Goal: Find contact information: Find contact information

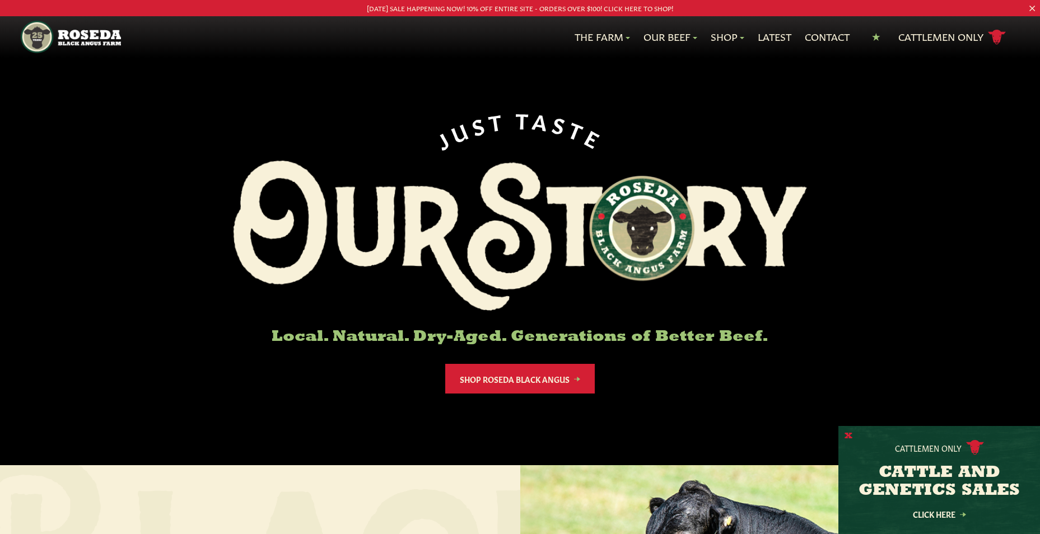
click at [845, 433] on button "X" at bounding box center [849, 437] width 8 height 12
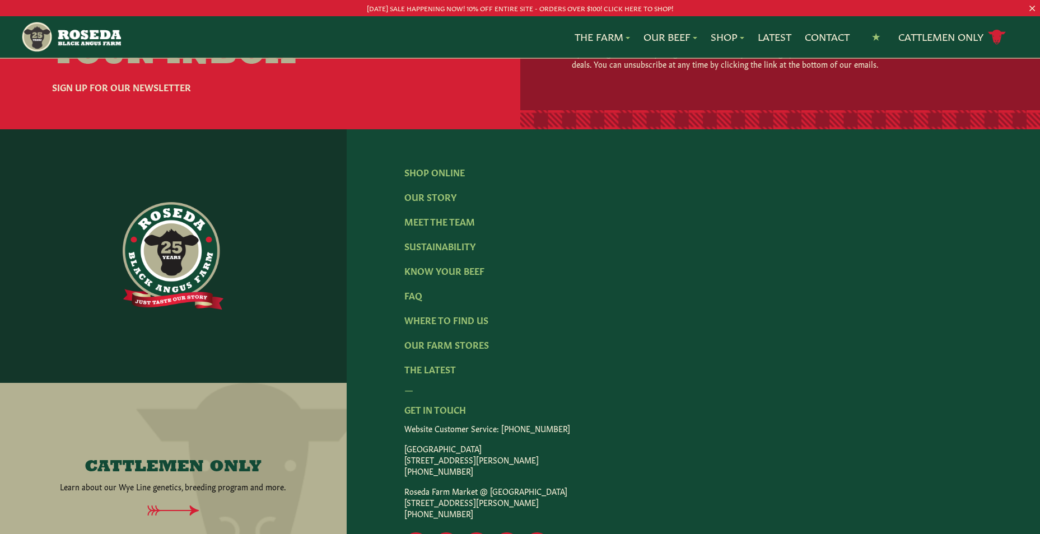
scroll to position [1793, 0]
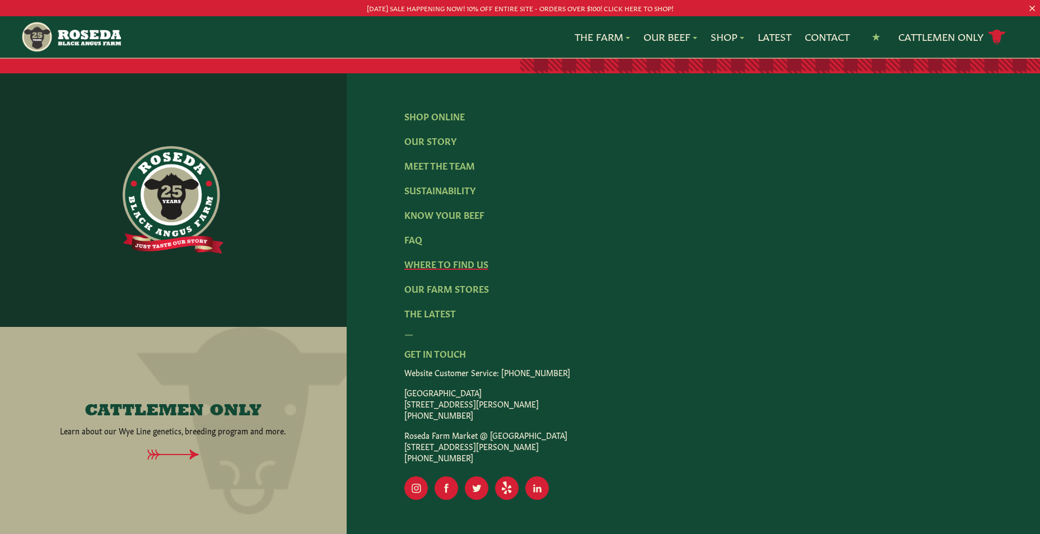
click at [423, 258] on link "Where To Find Us" at bounding box center [446, 264] width 84 height 12
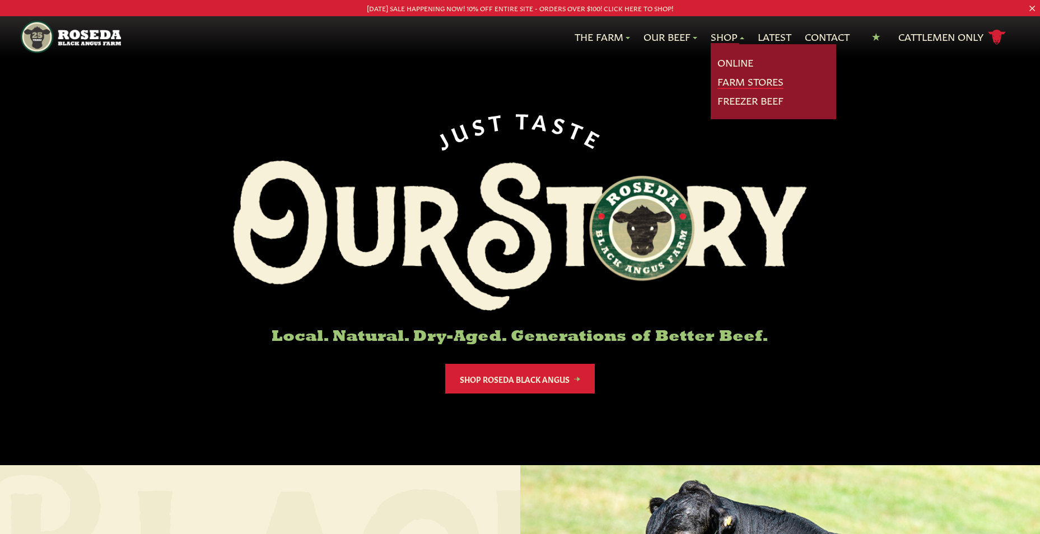
click at [727, 82] on link "Farm Stores" at bounding box center [751, 82] width 66 height 15
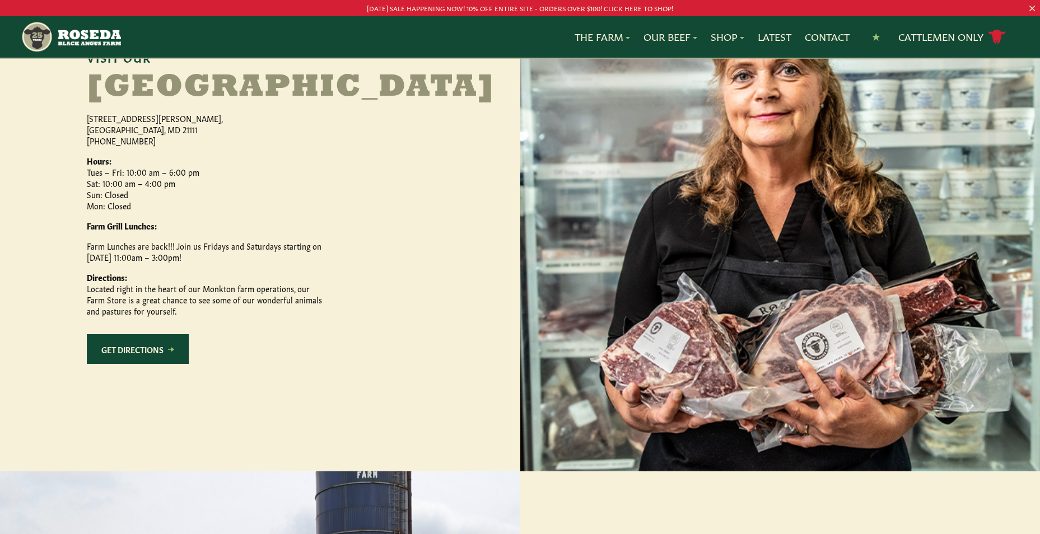
scroll to position [448, 0]
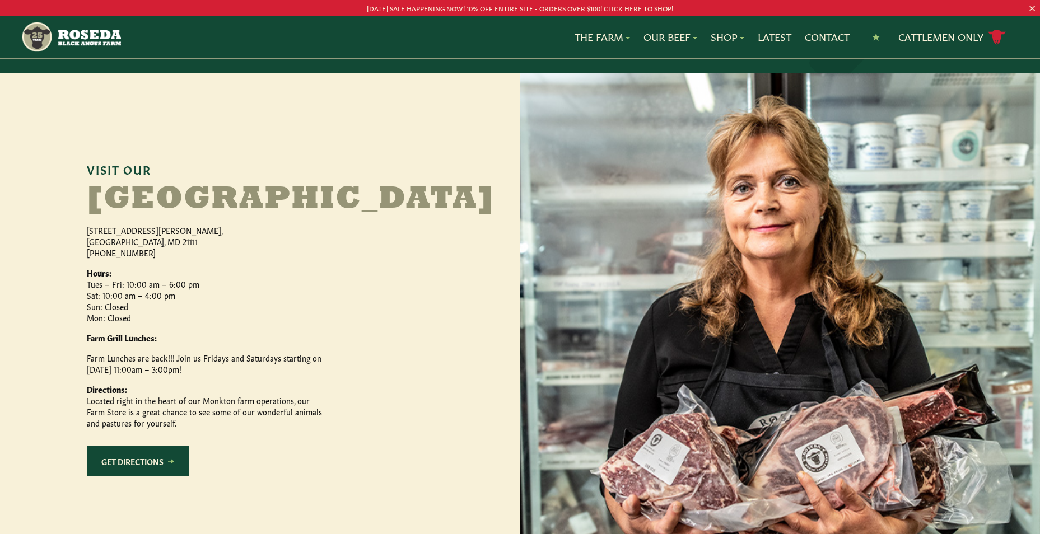
drag, startPoint x: 91, startPoint y: 259, endPoint x: 160, endPoint y: 286, distance: 74.5
click at [160, 258] on p "[STREET_ADDRESS][PERSON_NAME] [PHONE_NUMBER]" at bounding box center [204, 242] width 235 height 34
drag, startPoint x: 160, startPoint y: 286, endPoint x: 93, endPoint y: 268, distance: 69.6
click at [927, 36] on link "Cattlemen Only cattle icon copy Created with Sketch." at bounding box center [953, 37] width 108 height 20
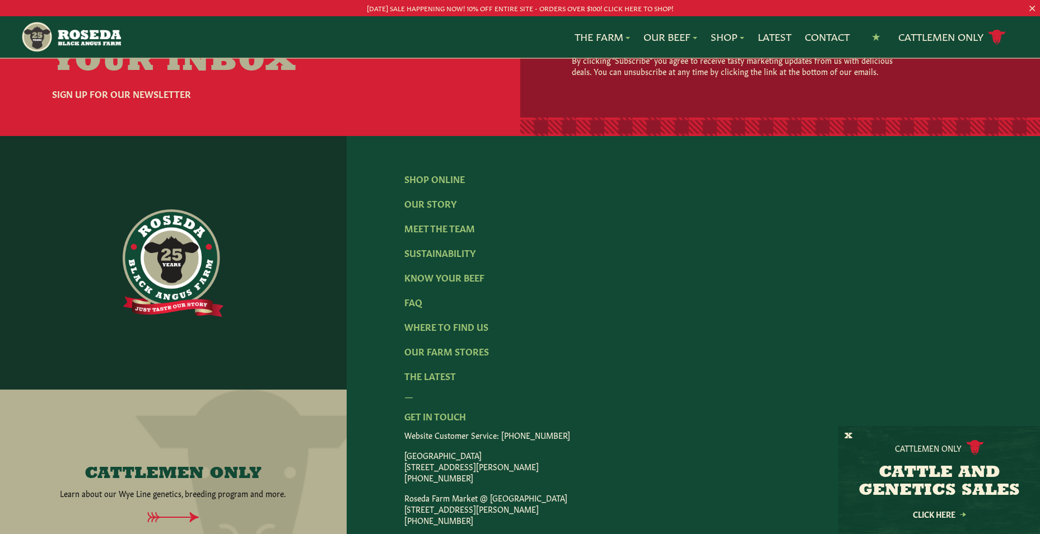
scroll to position [1737, 0]
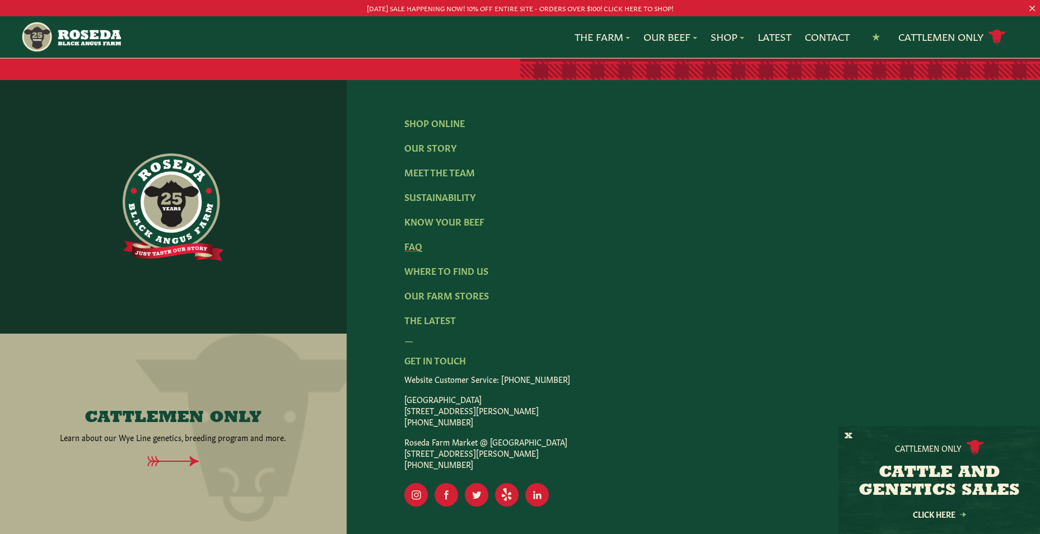
click at [406, 240] on link "FAQ" at bounding box center [413, 246] width 18 height 12
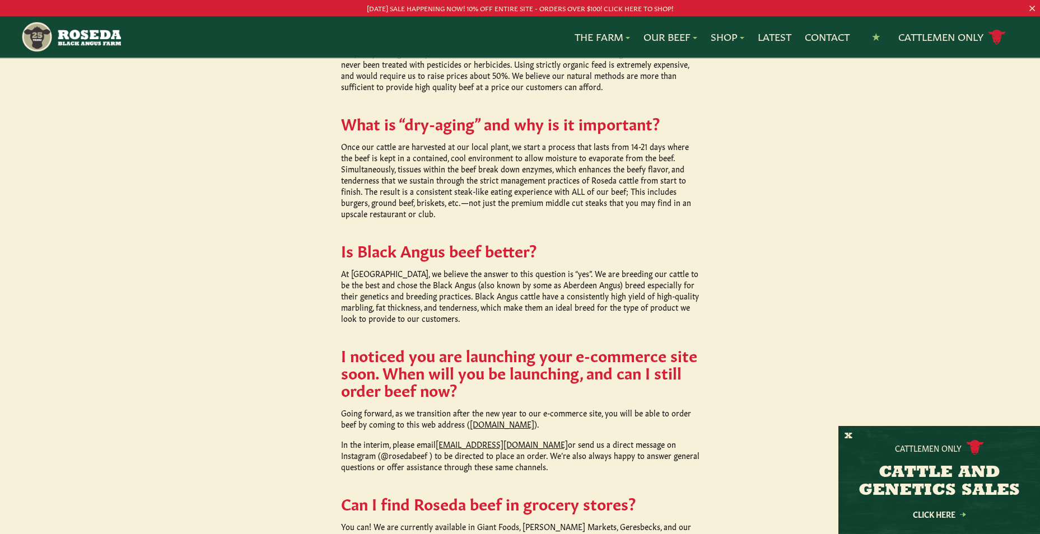
scroll to position [952, 0]
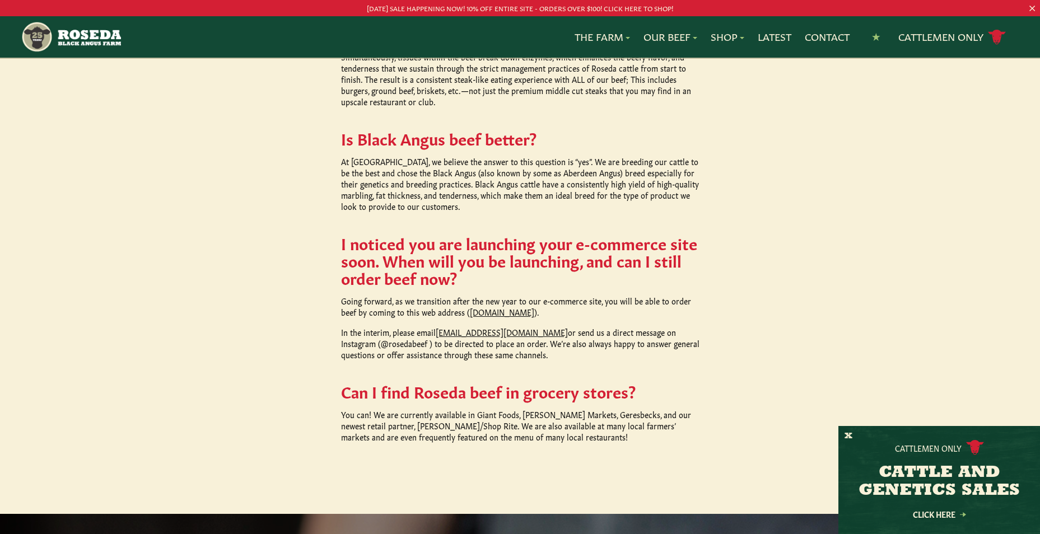
drag, startPoint x: 217, startPoint y: 161, endPoint x: 224, endPoint y: 155, distance: 9.1
click at [224, 155] on div "What are Roseda’s differentiating qualities? Roseda Farm produces local, all na…" at bounding box center [520, 37] width 1040 height 953
click at [101, 243] on div "What are Roseda’s differentiating qualities? Roseda Farm produces local, all na…" at bounding box center [520, 37] width 1040 height 953
click at [631, 12] on p "[DATE] SALE HAPPENING NOW! 10% OFF ENTIRE SITE - ORDERS OVER $100! CLICK HERE T…" at bounding box center [520, 8] width 936 height 12
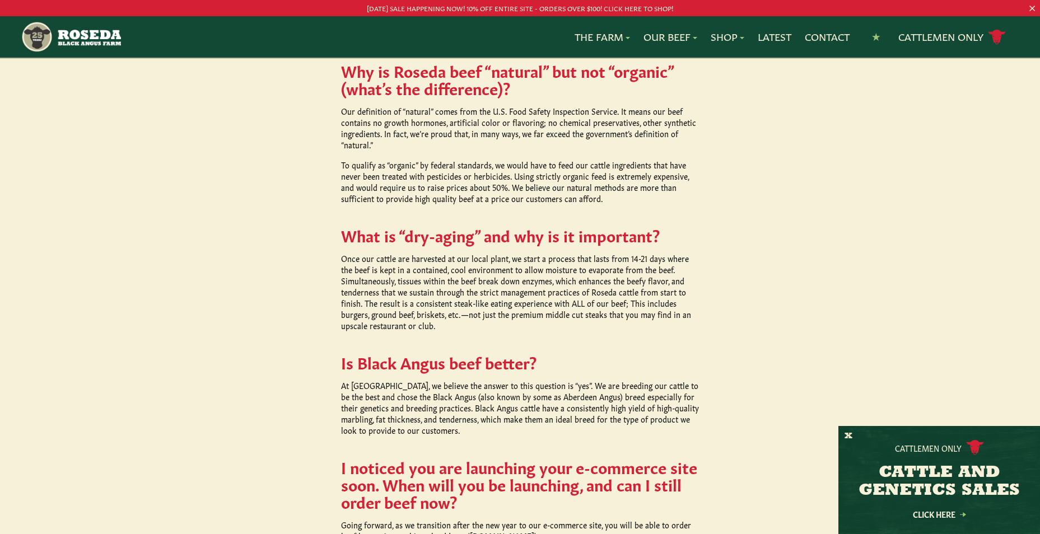
scroll to position [672, 0]
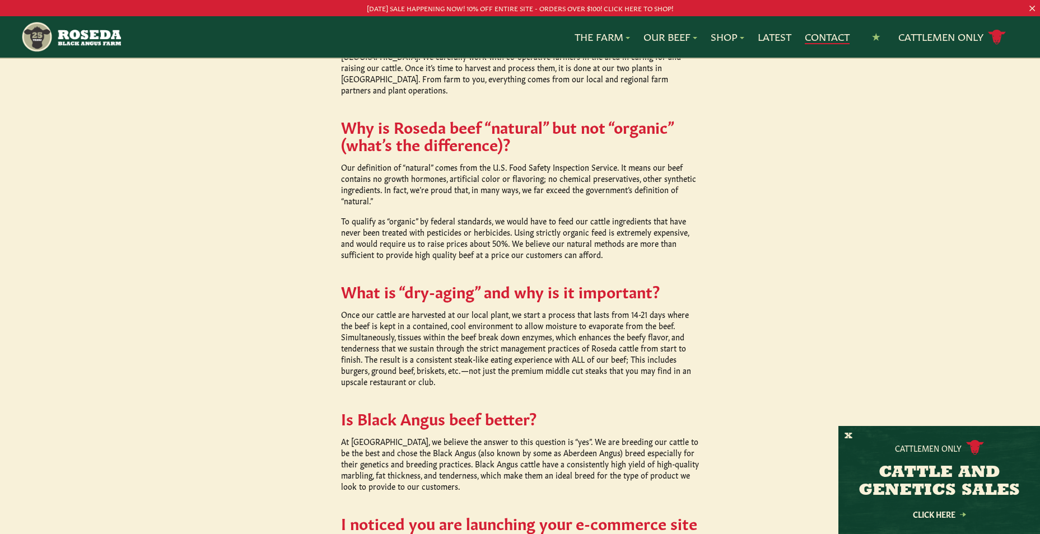
click at [808, 32] on link "Contact" at bounding box center [827, 37] width 45 height 15
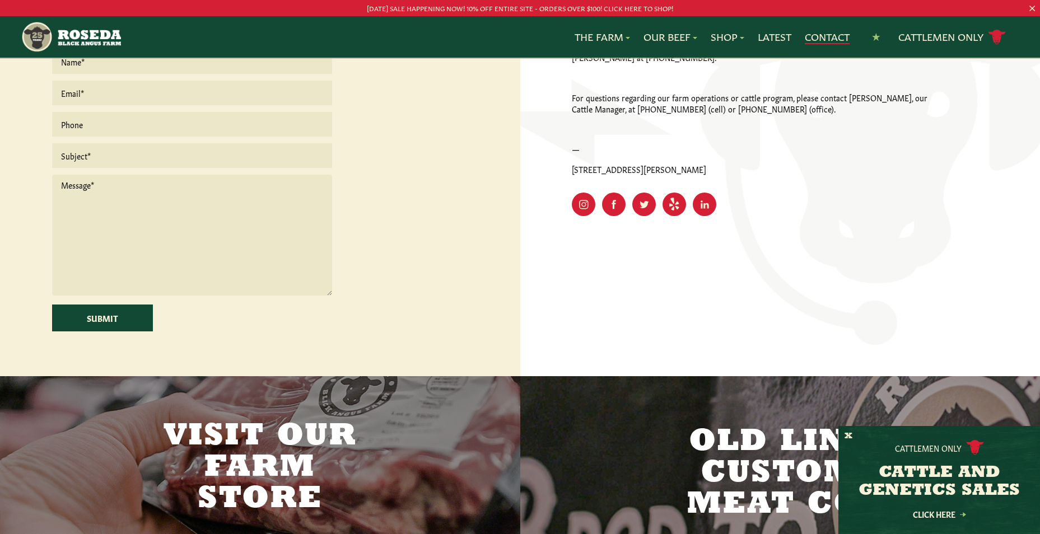
scroll to position [336, 0]
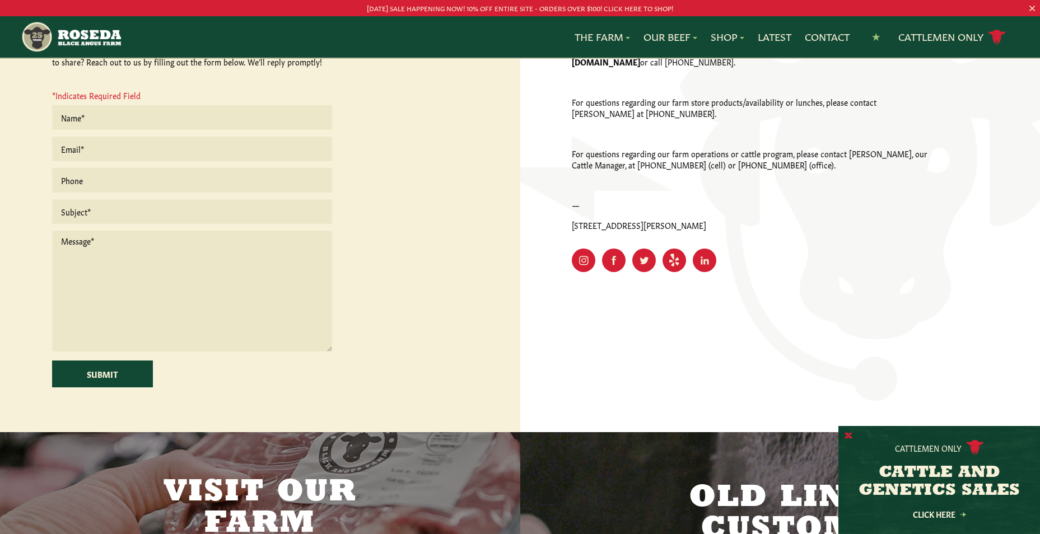
click at [848, 435] on button "X" at bounding box center [849, 437] width 8 height 12
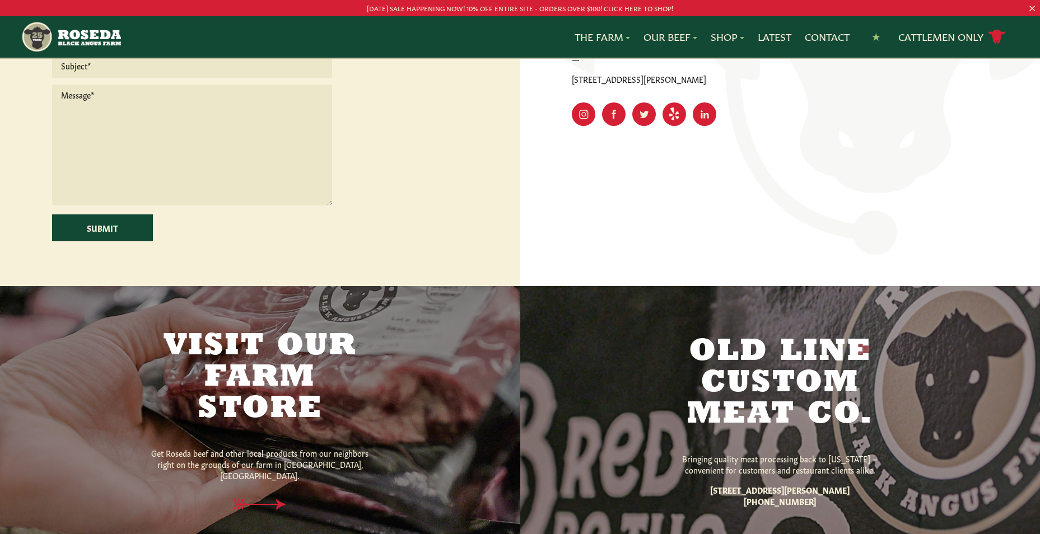
scroll to position [426, 0]
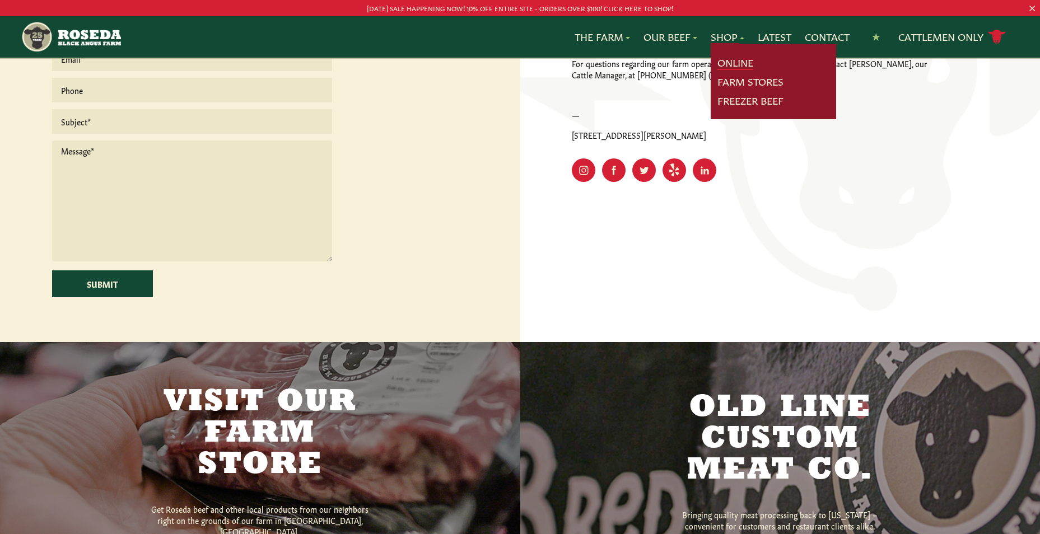
click at [725, 61] on link "Online" at bounding box center [736, 62] width 36 height 15
